Goal: Find specific page/section: Find specific page/section

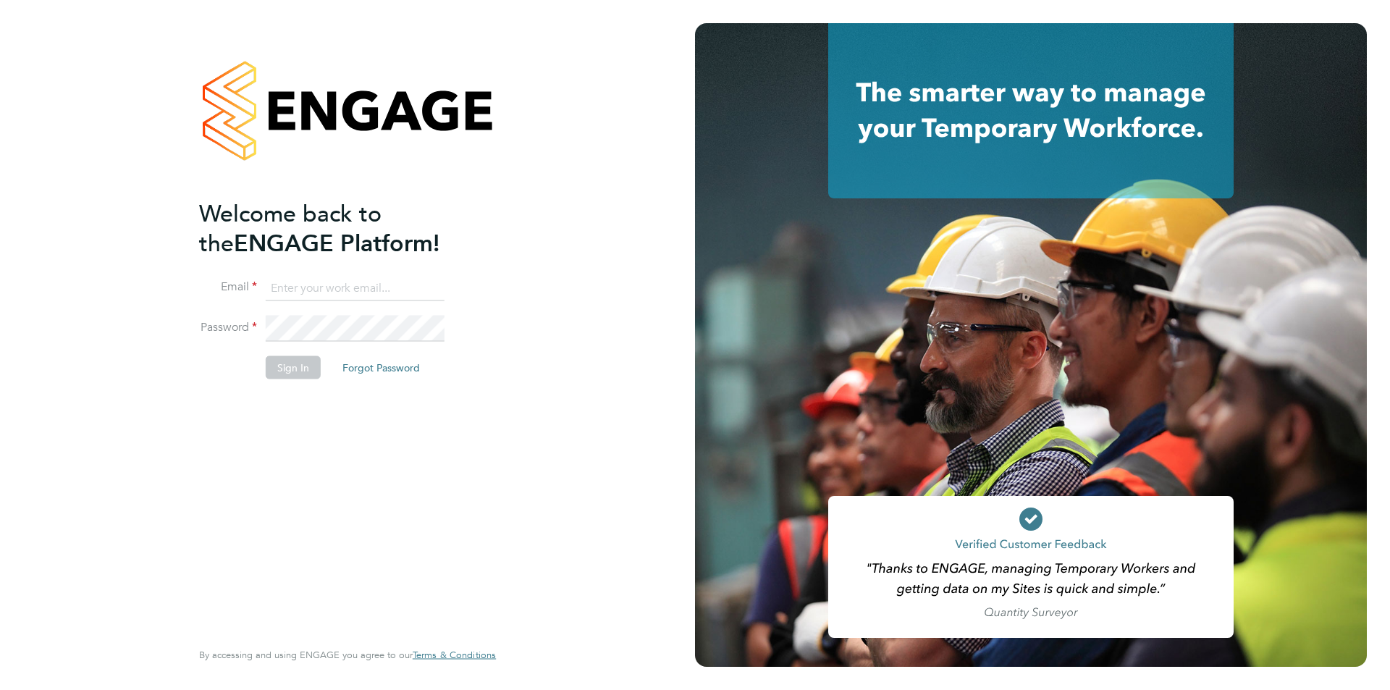
type input "[EMAIL_ADDRESS][DOMAIN_NAME]"
click at [583, 458] on div "Welcome back to the ENGAGE Platform! Email [EMAIL_ADDRESS][DOMAIN_NAME] Passwor…" at bounding box center [347, 345] width 695 height 690
click at [287, 374] on button "Sign In" at bounding box center [293, 367] width 55 height 23
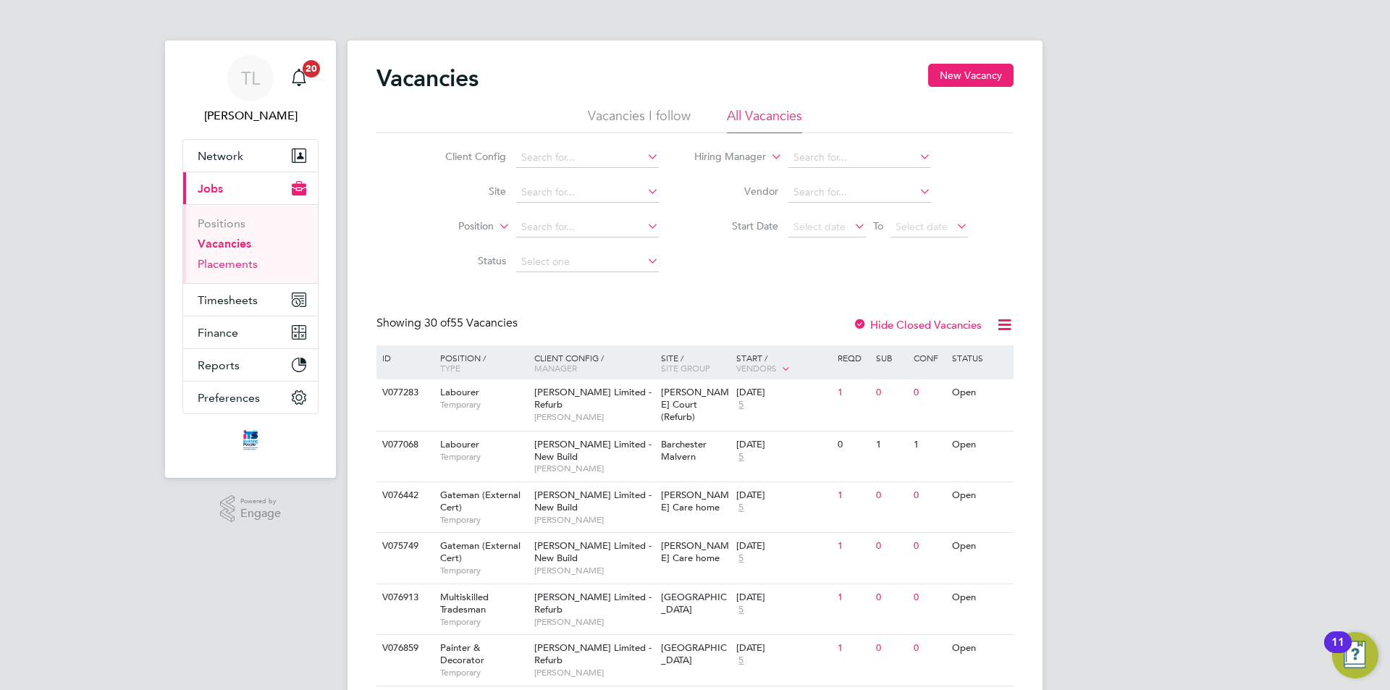
click at [237, 268] on link "Placements" at bounding box center [228, 264] width 60 height 14
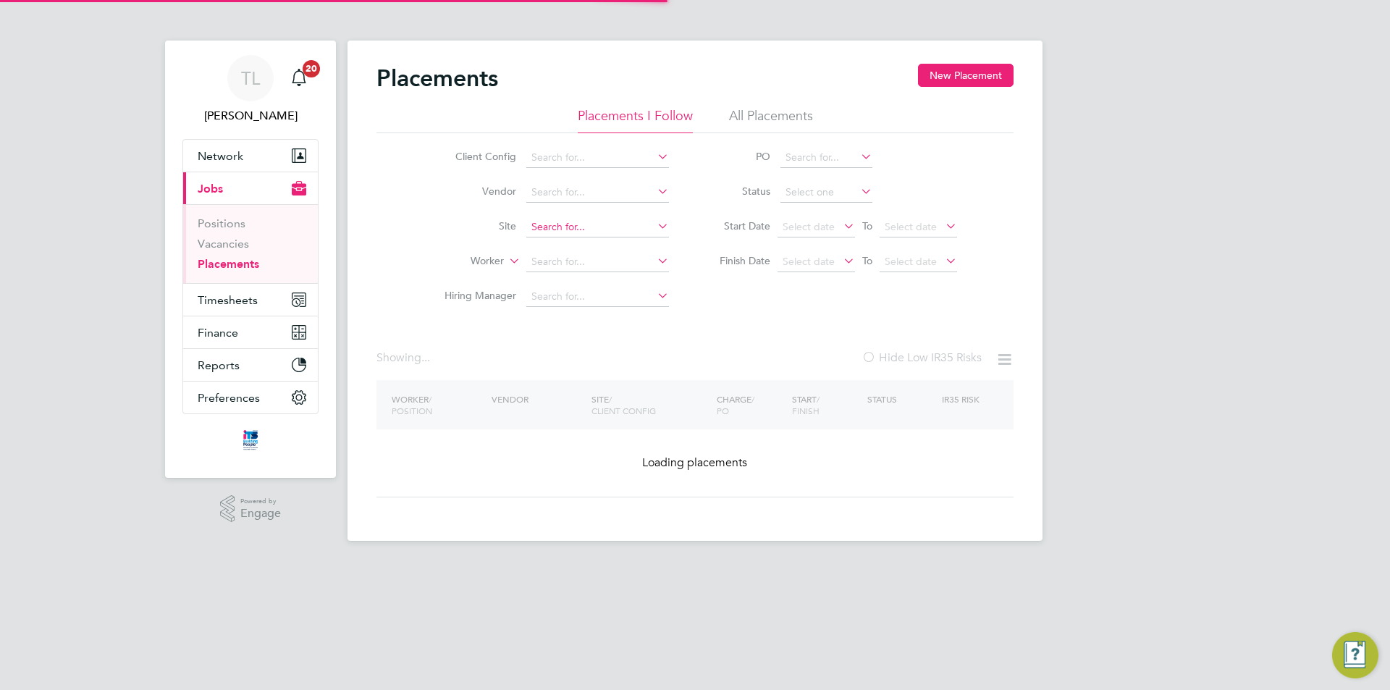
click at [575, 219] on input at bounding box center [597, 227] width 143 height 20
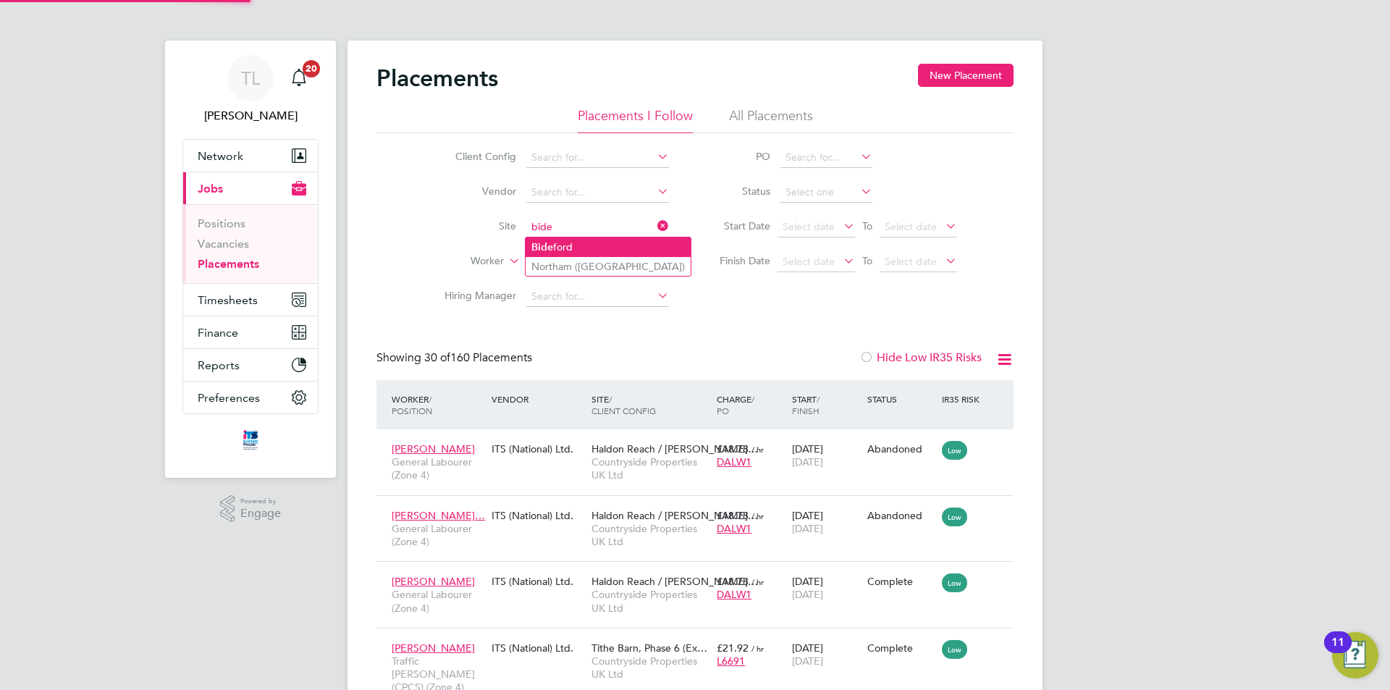
click at [585, 247] on li "Bide ford" at bounding box center [608, 248] width 165 height 20
type input "Bideford"
